Goal: Information Seeking & Learning: Learn about a topic

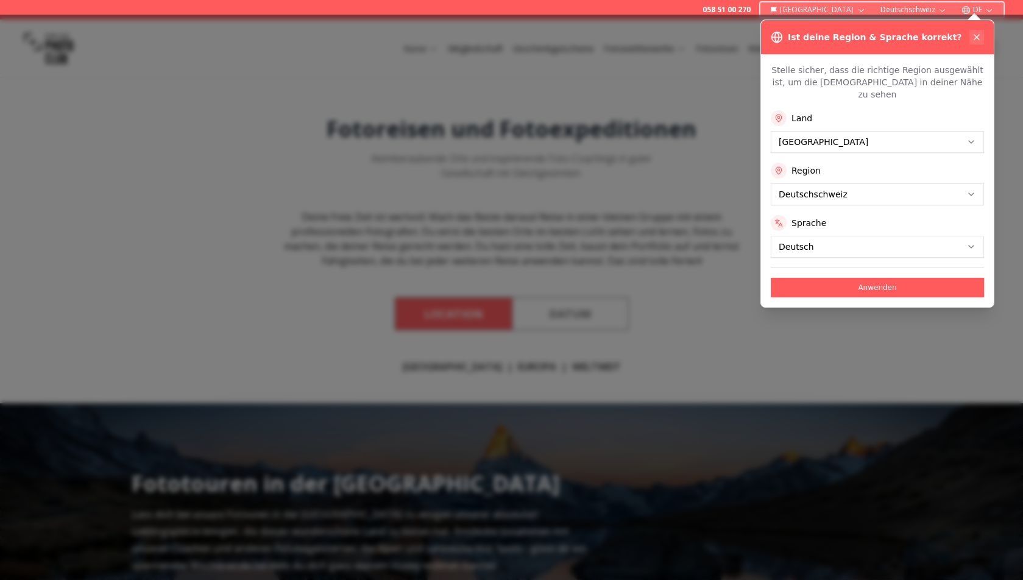
click at [976, 36] on icon at bounding box center [976, 37] width 5 height 5
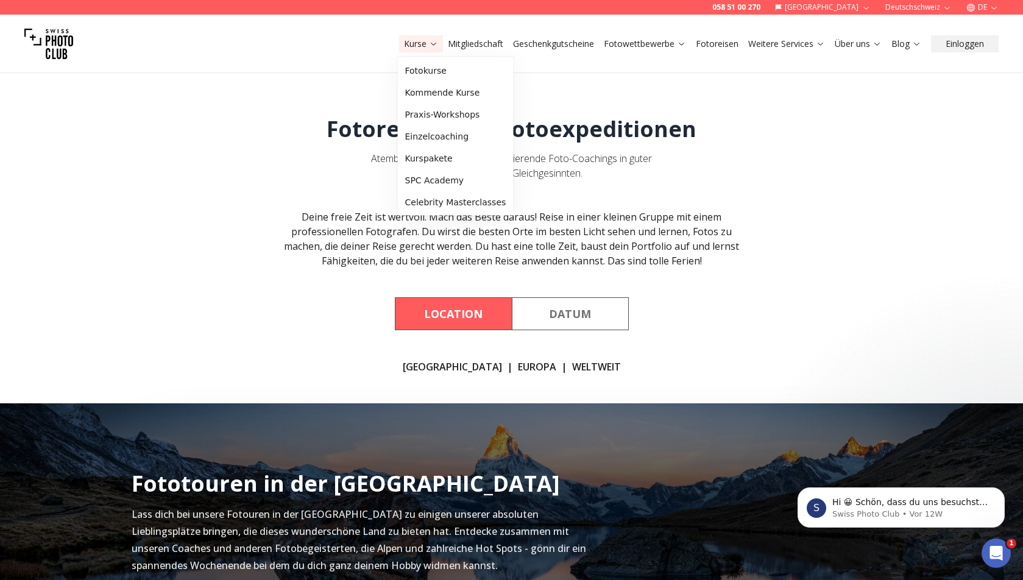
click at [426, 47] on link "Kurse" at bounding box center [421, 44] width 34 height 12
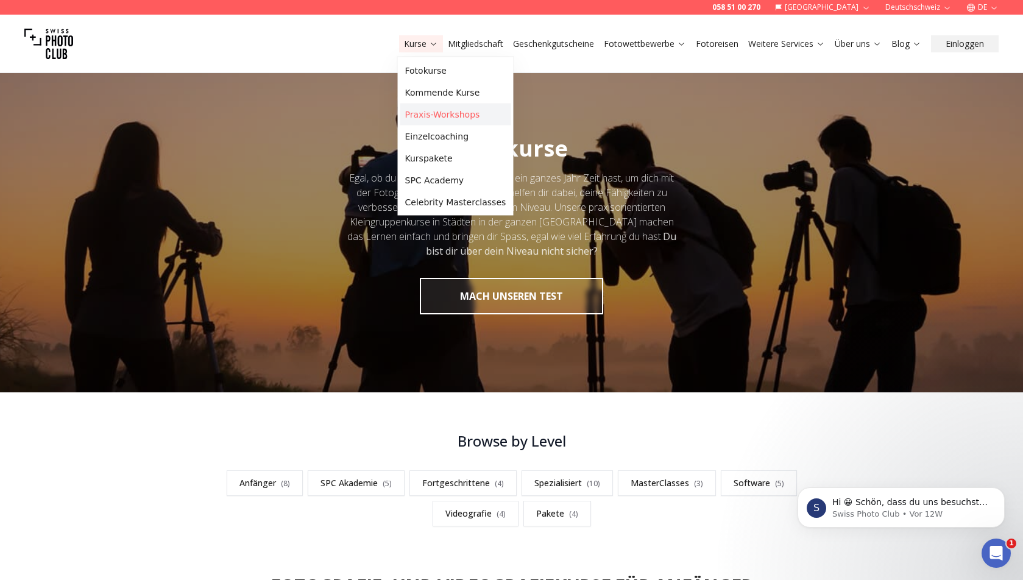
click at [441, 117] on link "Praxis-Workshops" at bounding box center [455, 115] width 111 height 22
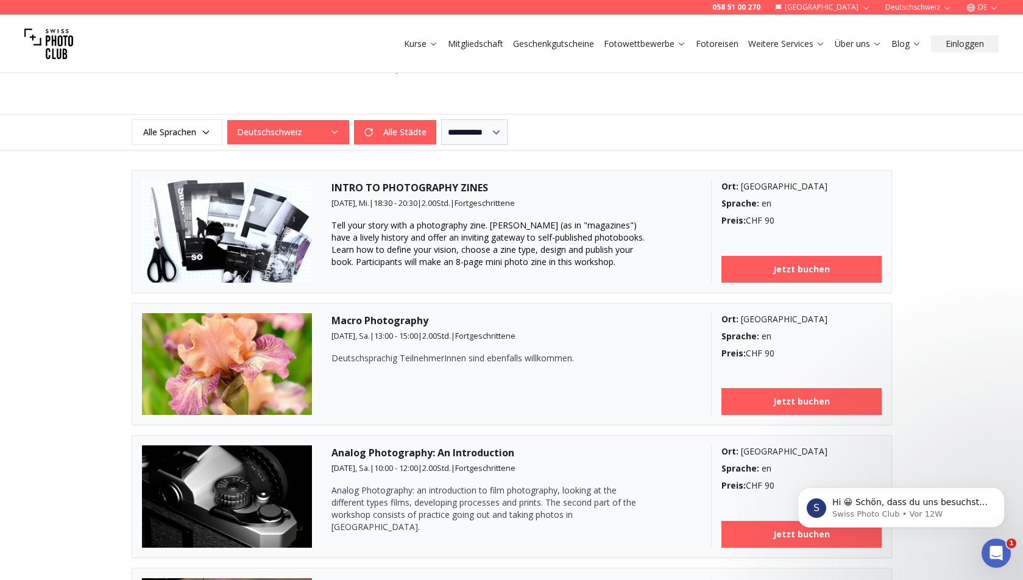
scroll to position [282, 0]
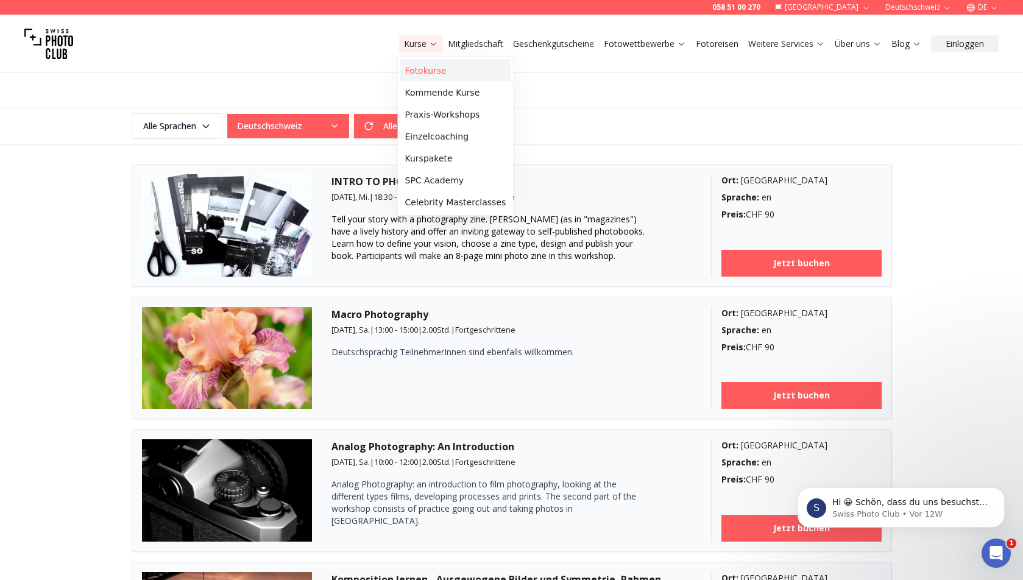
click at [419, 72] on link "Fotokurse" at bounding box center [455, 71] width 111 height 22
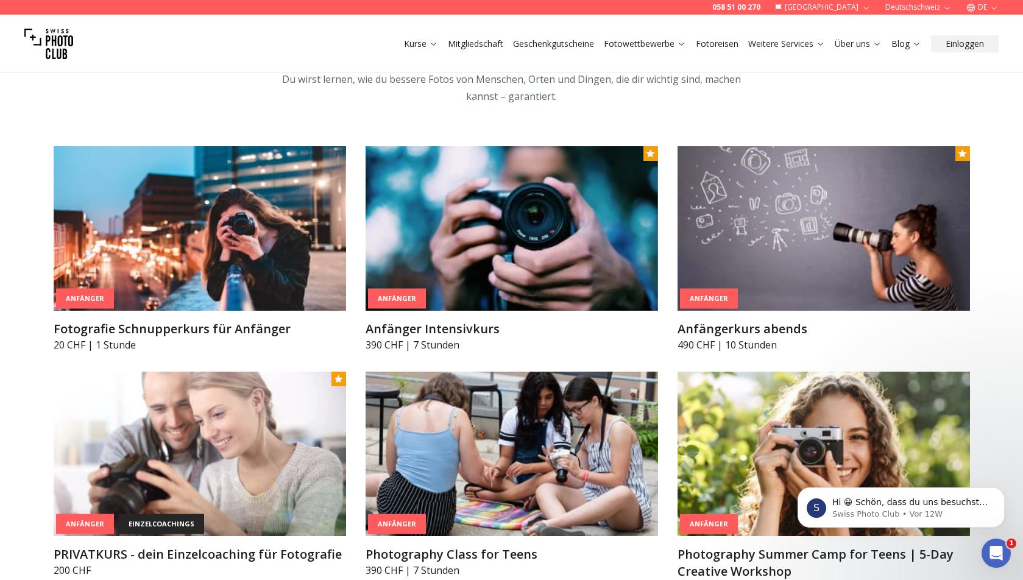
scroll to position [613, 0]
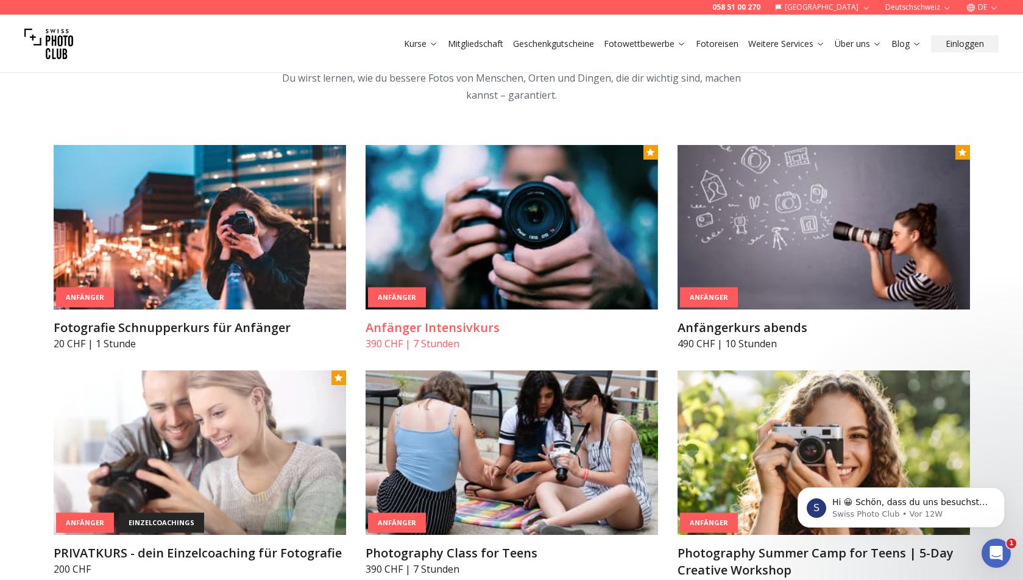
click at [503, 238] on img at bounding box center [511, 227] width 292 height 164
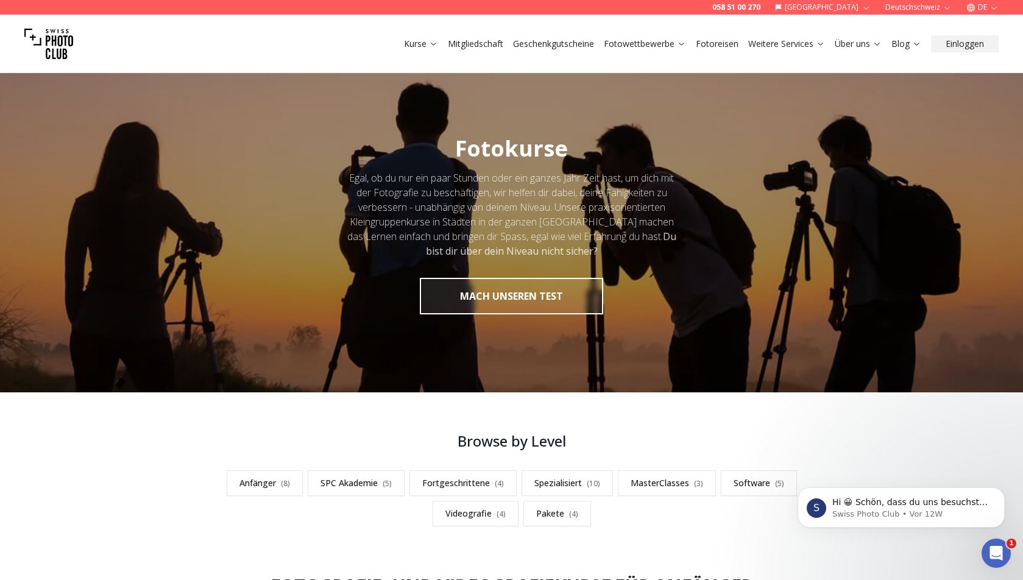
click at [725, 40] on link "Fotoreisen" at bounding box center [717, 44] width 43 height 12
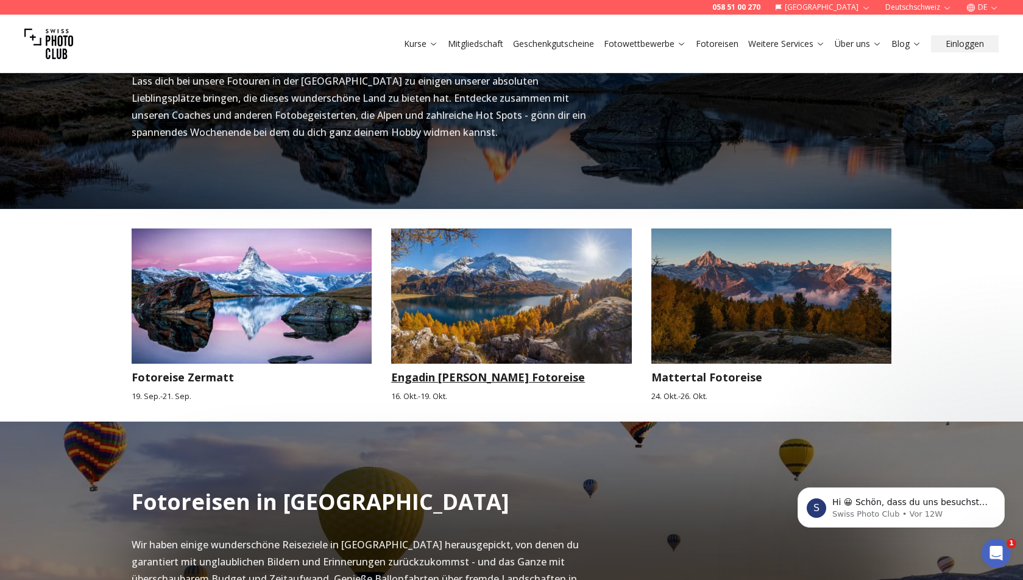
scroll to position [370, 0]
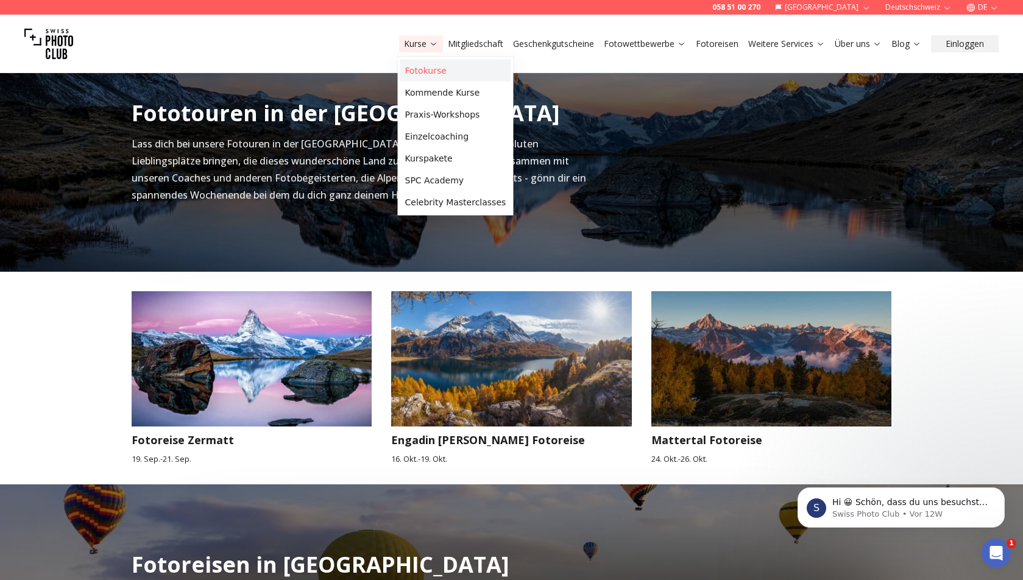
click at [429, 71] on link "Fotokurse" at bounding box center [455, 71] width 111 height 22
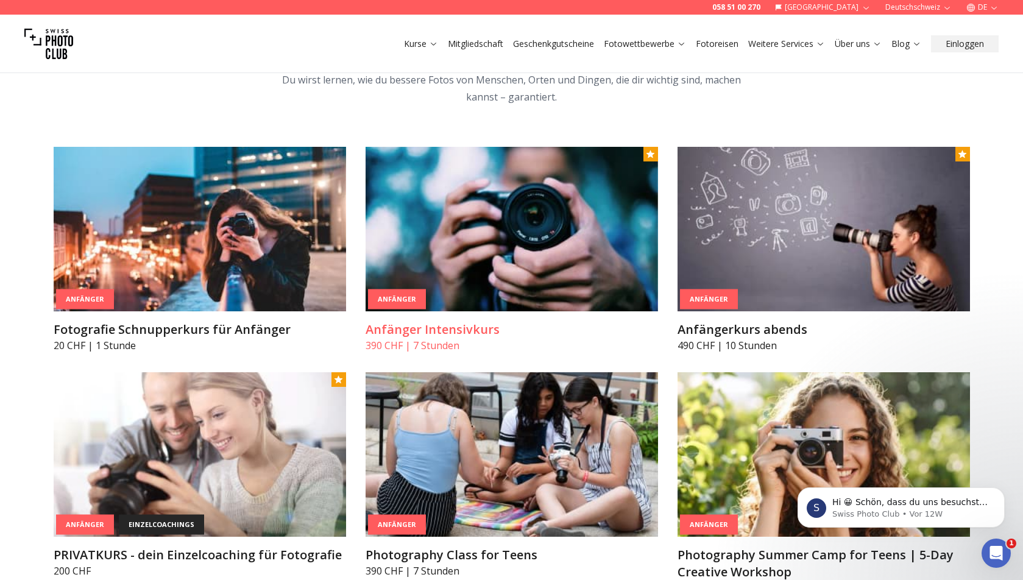
scroll to position [596, 0]
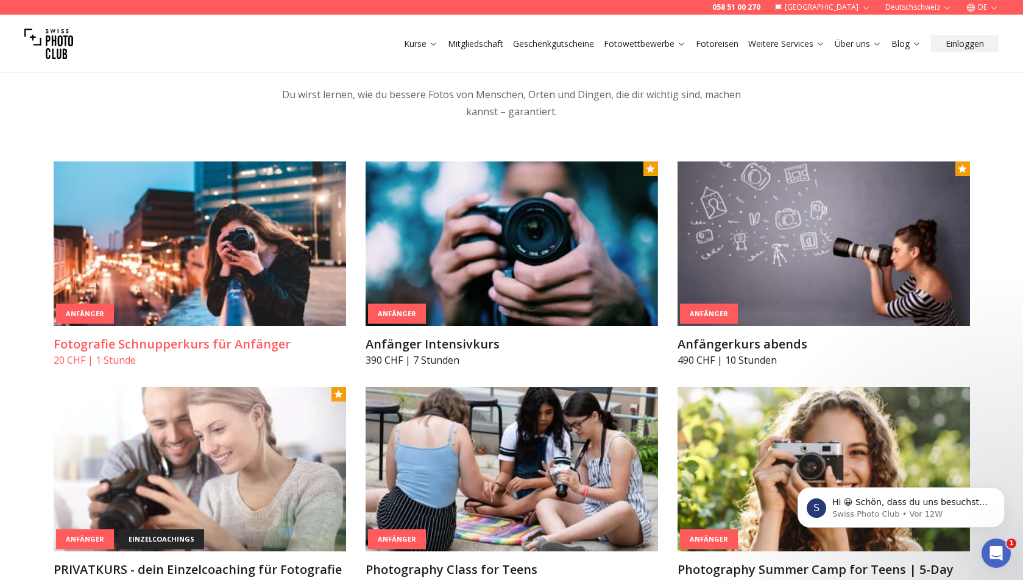
click at [222, 348] on h3 "Fotografie Schnupperkurs für Anfänger" at bounding box center [200, 344] width 292 height 17
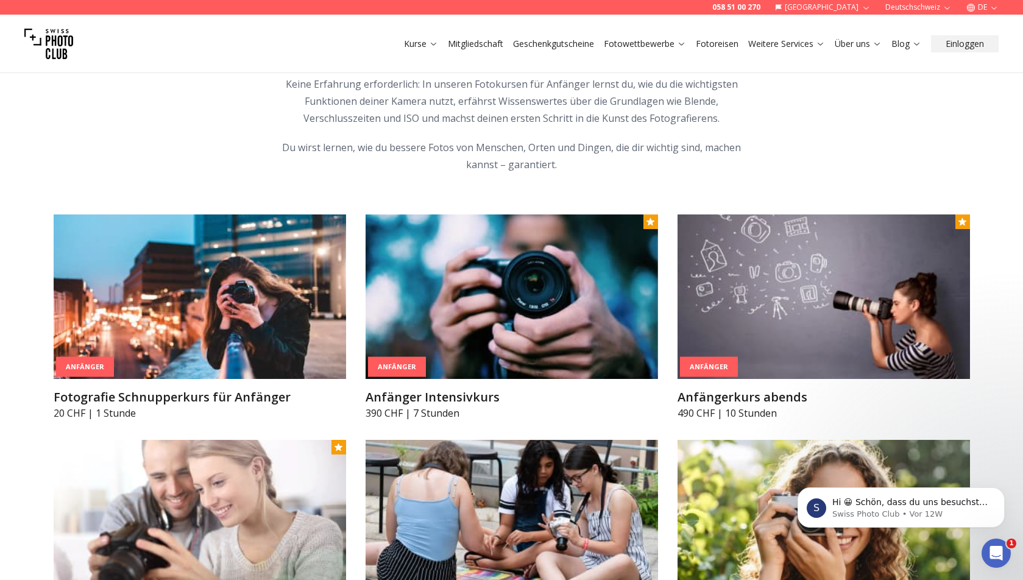
scroll to position [656, 0]
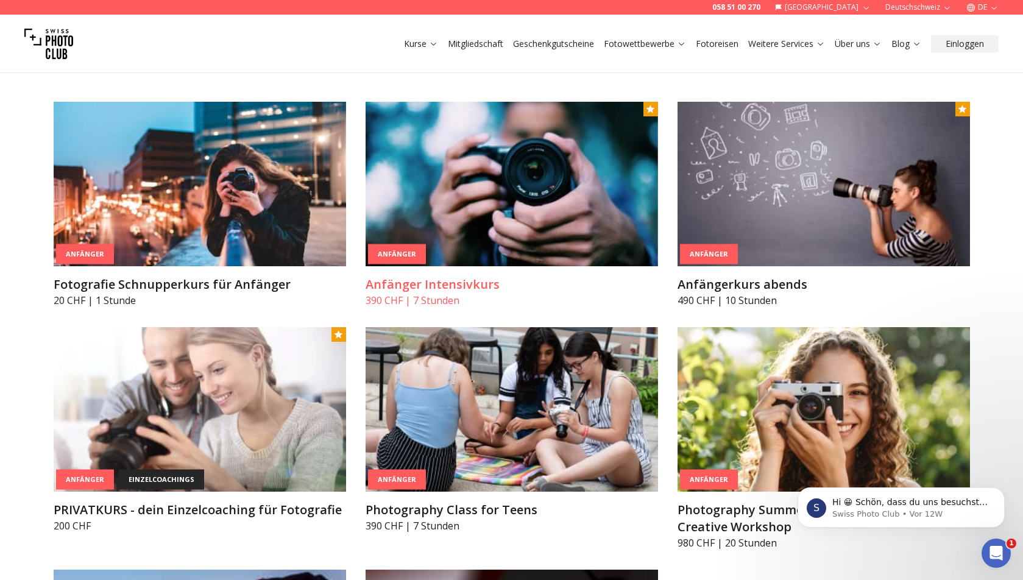
click at [427, 288] on h3 "Anfänger Intensivkurs" at bounding box center [511, 284] width 292 height 17
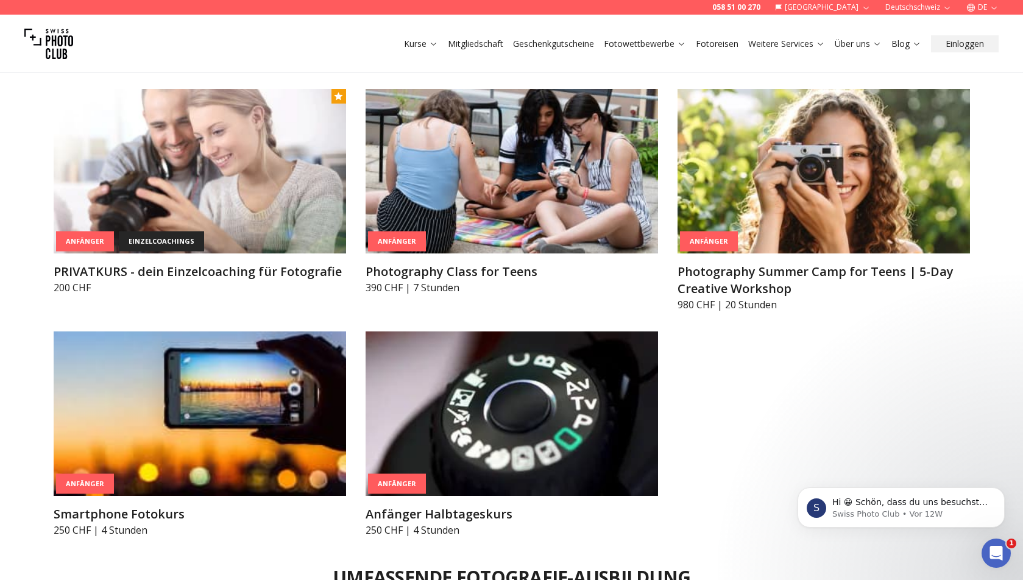
scroll to position [941, 0]
